Goal: Browse casually: Explore the website without a specific task or goal

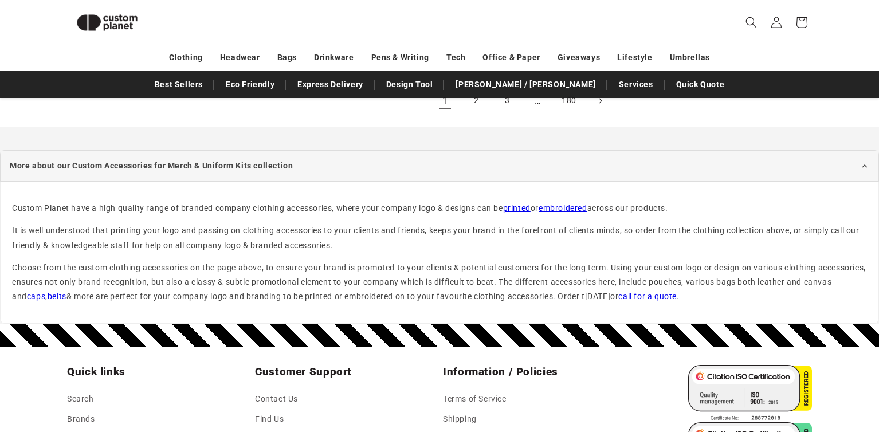
scroll to position [1493, 0]
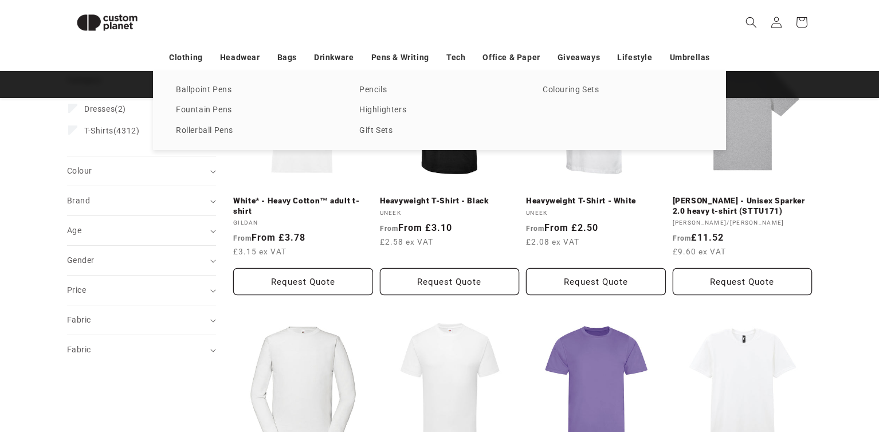
scroll to position [130, 0]
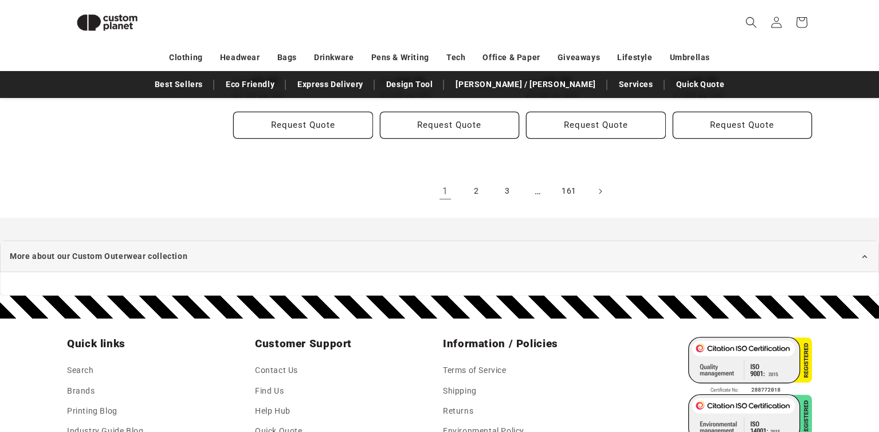
scroll to position [1402, 0]
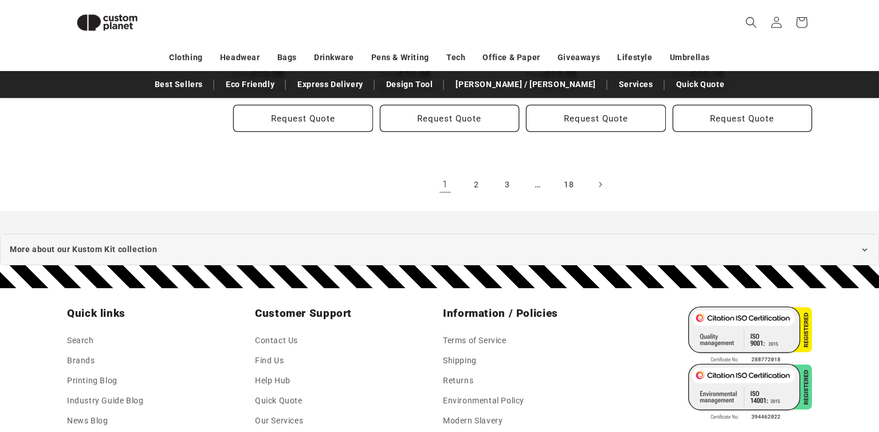
scroll to position [1412, 0]
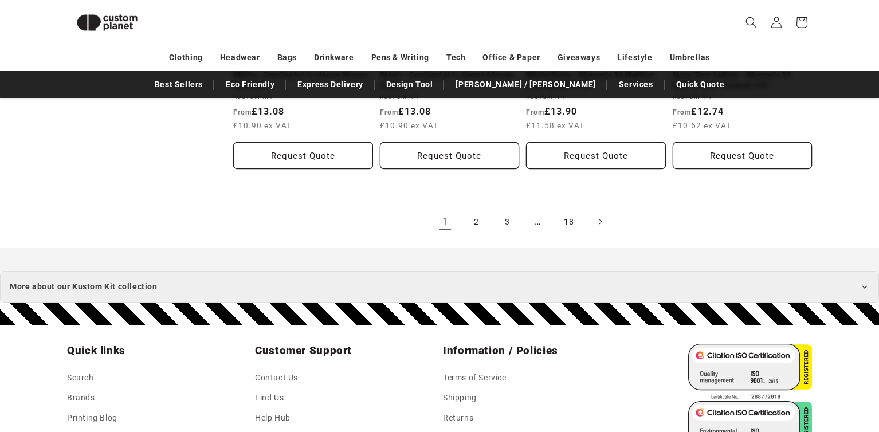
click at [529, 295] on summary "More about our Kustom Kit collection" at bounding box center [439, 287] width 879 height 32
